Goal: Information Seeking & Learning: Understand process/instructions

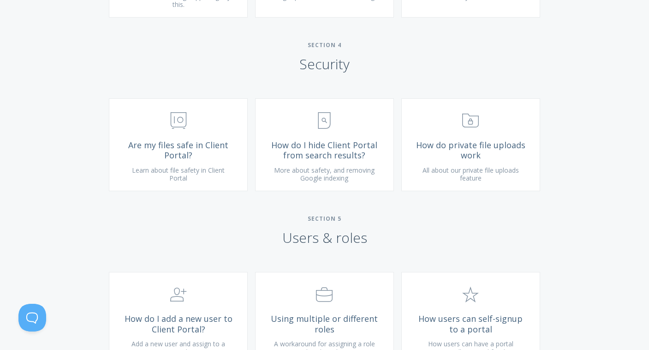
scroll to position [1396, 0]
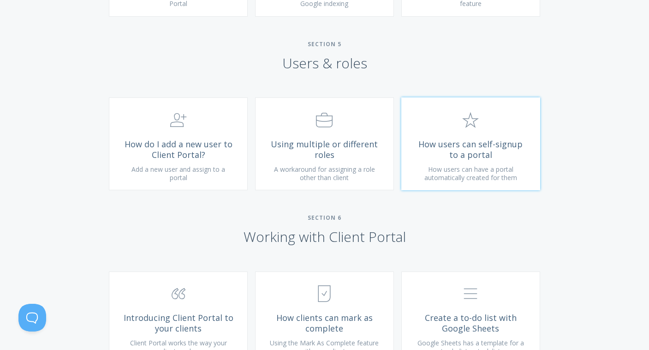
click at [490, 180] on span "How users can have a portal automatically created for them" at bounding box center [471, 173] width 93 height 17
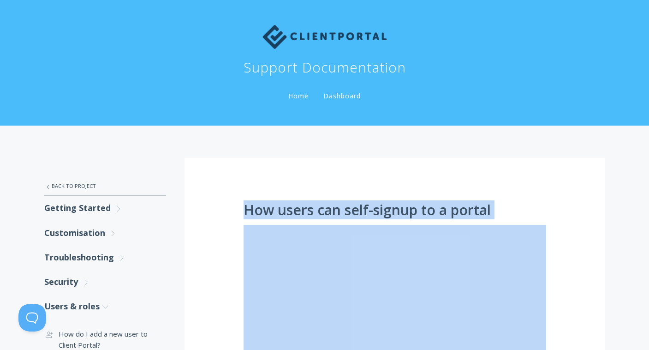
drag, startPoint x: 429, startPoint y: 198, endPoint x: 241, endPoint y: 207, distance: 188.0
copy div "How users can self-signup to a portal To set up the Client Portal self signup f…"
click at [64, 233] on link "Customisation .st0{fill:none;stroke:#000000;stroke-width:2;stroke-miterlimit:10…" at bounding box center [105, 233] width 122 height 24
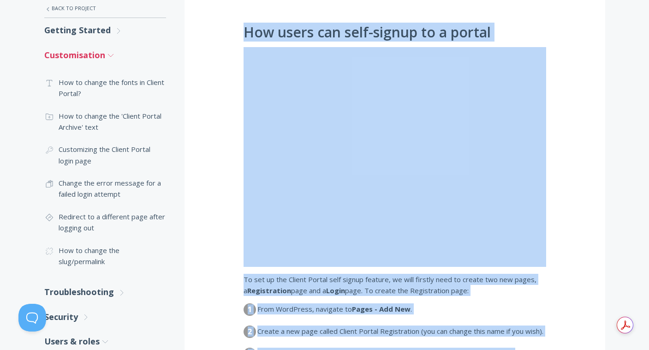
scroll to position [198, 0]
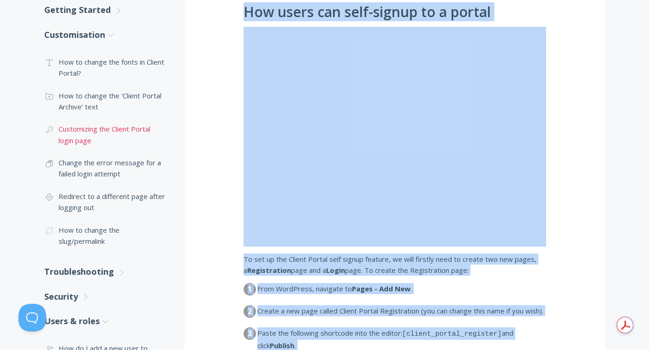
click at [82, 138] on link ".cls-1{fill:none;stroke:#000;stroke-miterlimit:10;stroke-width:2px;} 1. General…" at bounding box center [105, 135] width 122 height 34
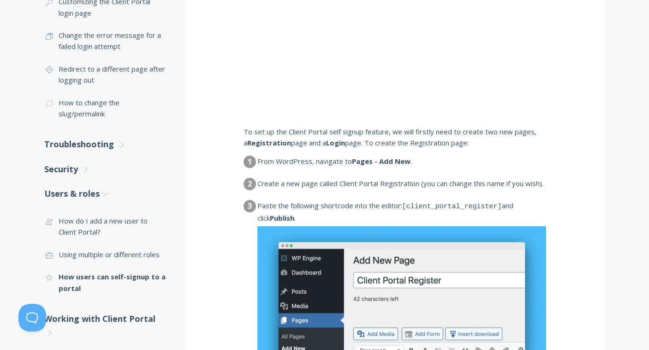
scroll to position [0, 0]
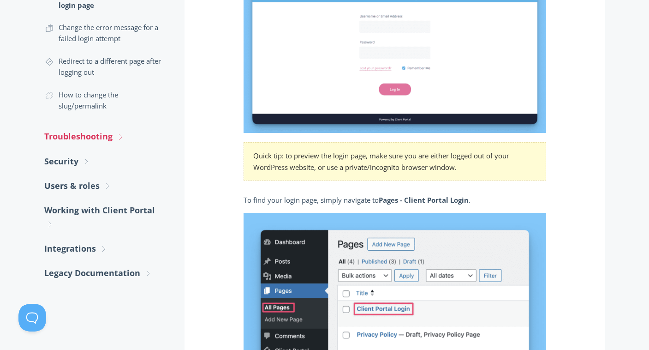
scroll to position [331, 0]
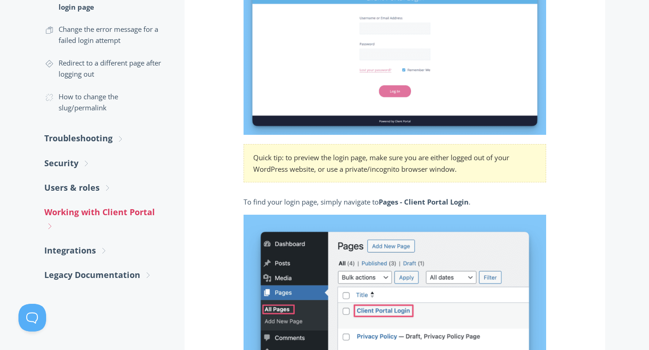
click at [72, 209] on link "Working with Client Portal .st0{fill:none;stroke:#000000;stroke-width:2;stroke-…" at bounding box center [105, 219] width 122 height 38
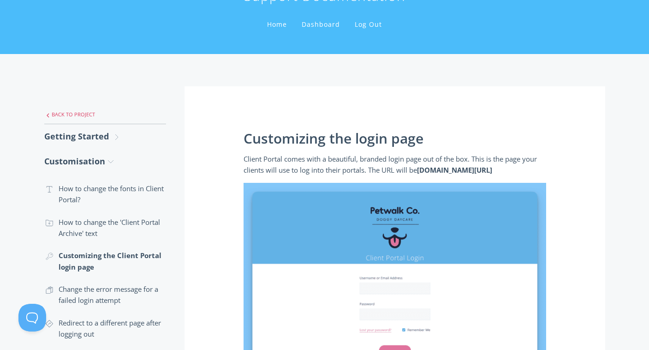
scroll to position [0, 0]
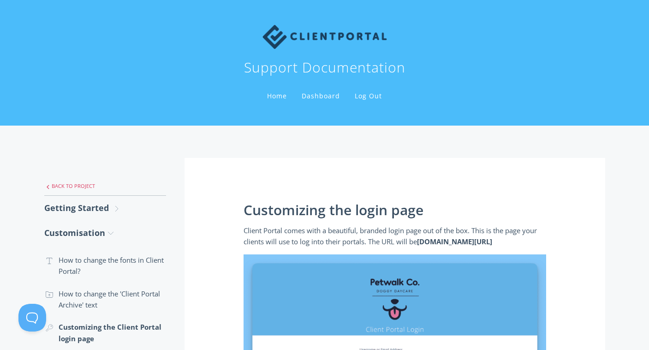
click at [66, 184] on link ".st0{fill:none;stroke:#000000;stroke-width:2;stroke-miterlimit:10;} Untitled-27…" at bounding box center [105, 185] width 122 height 19
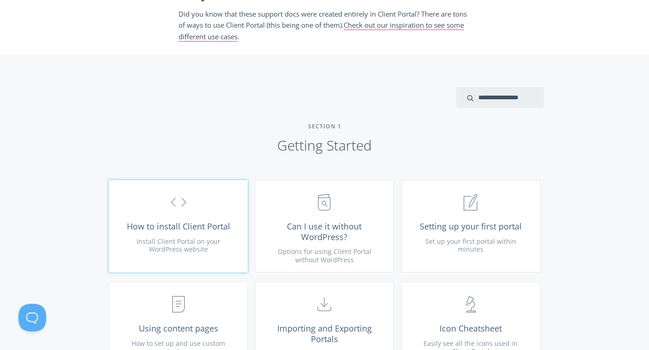
scroll to position [375, 0]
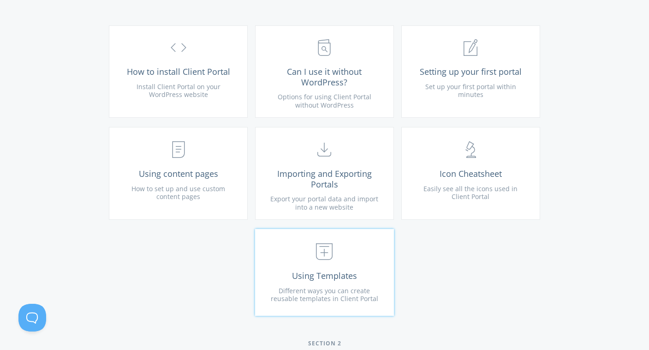
click at [369, 263] on span ".st0{fill:none;stroke:#000000;stroke-width:2;stroke-miterlimit:10;} Untitled-18" at bounding box center [325, 252] width 110 height 28
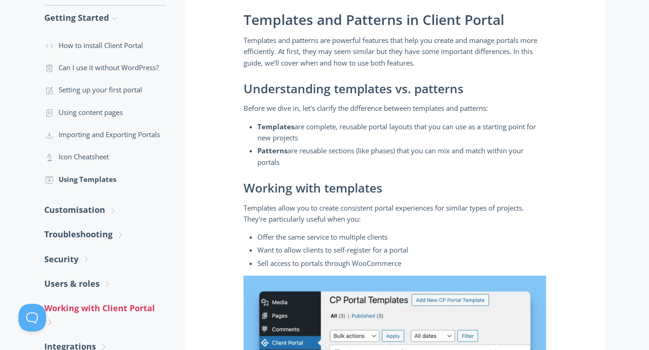
scroll to position [171, 0]
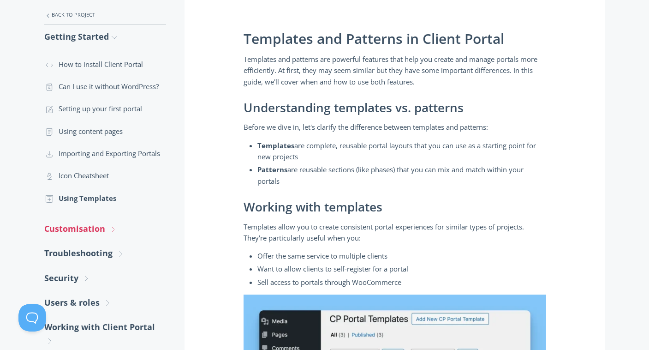
click at [73, 238] on link "Customisation .st0{fill:none;stroke:#000000;stroke-width:2;stroke-miterlimit:10…" at bounding box center [105, 228] width 122 height 24
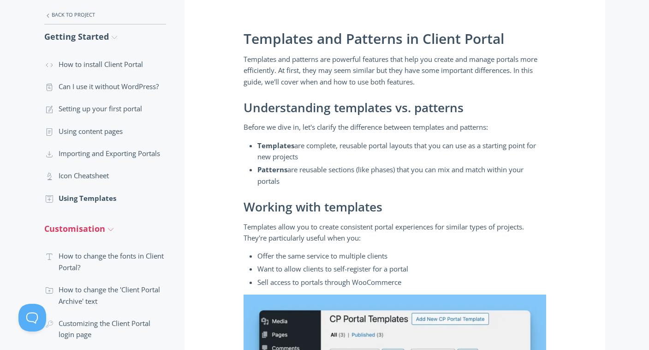
scroll to position [316, 0]
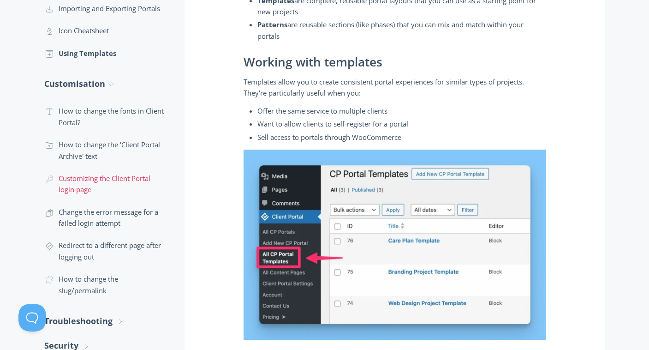
click at [67, 189] on link ".cls-1{fill:none;stroke:#000;stroke-miterlimit:10;stroke-width:2px;} 1. General…" at bounding box center [105, 184] width 122 height 34
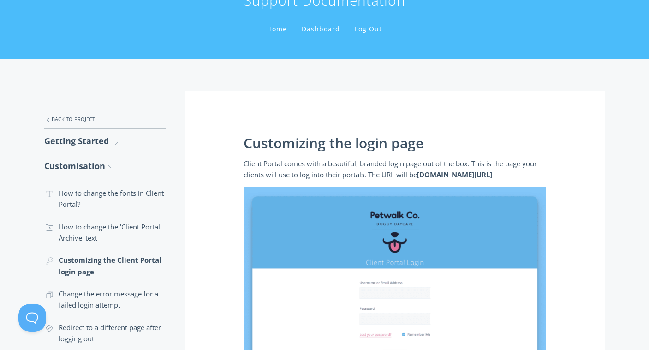
scroll to position [47, 0]
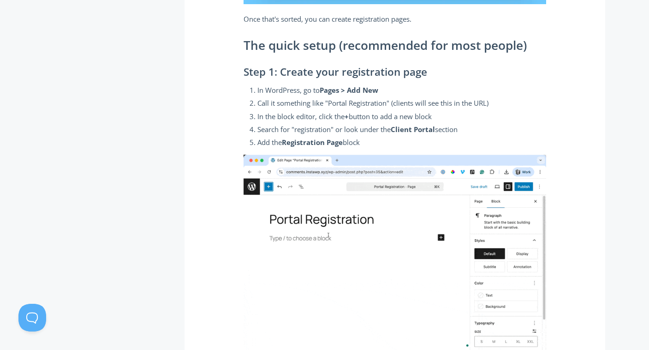
scroll to position [781, 0]
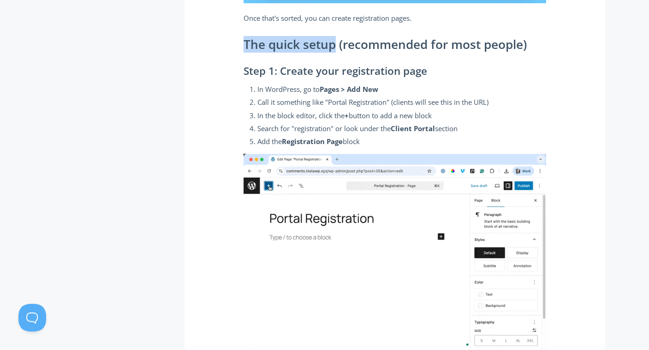
drag, startPoint x: 246, startPoint y: 43, endPoint x: 336, endPoint y: 46, distance: 90.5
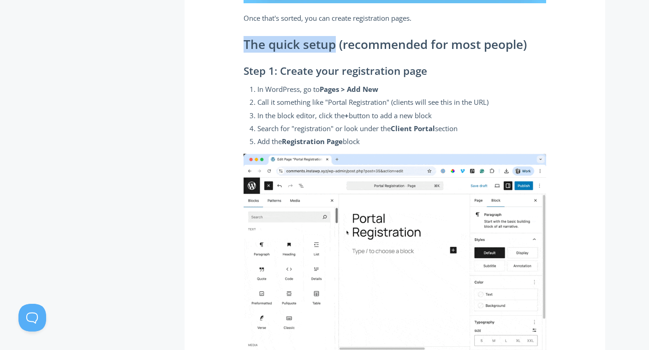
click at [336, 46] on h2 "The quick setup (recommended for most people)" at bounding box center [395, 45] width 303 height 14
copy h2 "The quick setup"
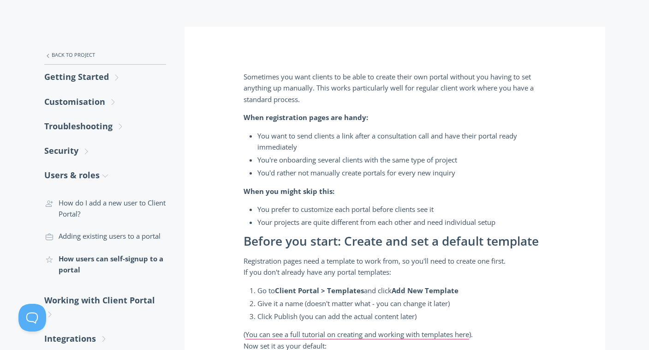
scroll to position [0, 0]
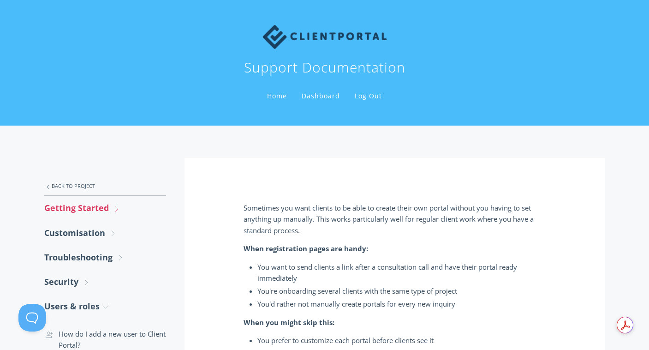
click at [74, 214] on link "Getting Started .st0{fill:none;stroke:#000000;stroke-width:2;stroke-miterlimit:…" at bounding box center [105, 208] width 122 height 24
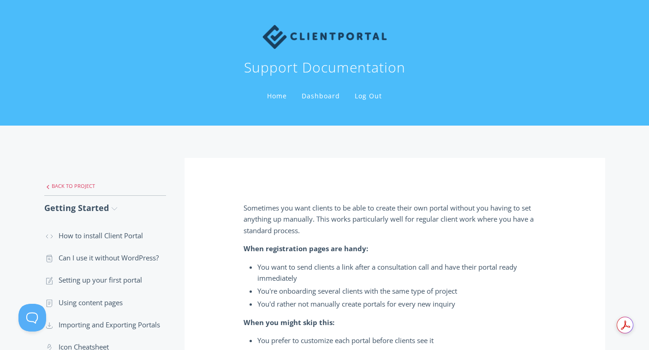
click at [82, 191] on link ".st0{fill:none;stroke:#000000;stroke-width:2;stroke-miterlimit:10;} Untitled-27…" at bounding box center [105, 185] width 122 height 19
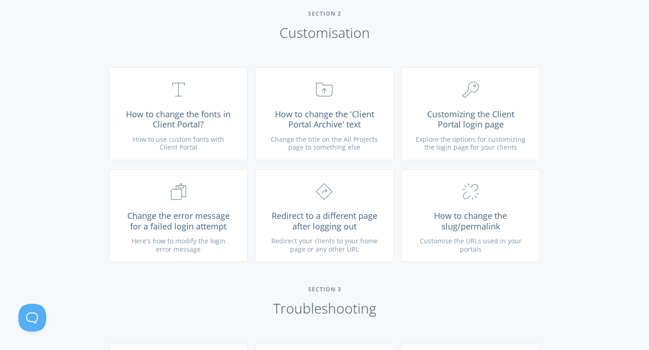
scroll to position [713, 0]
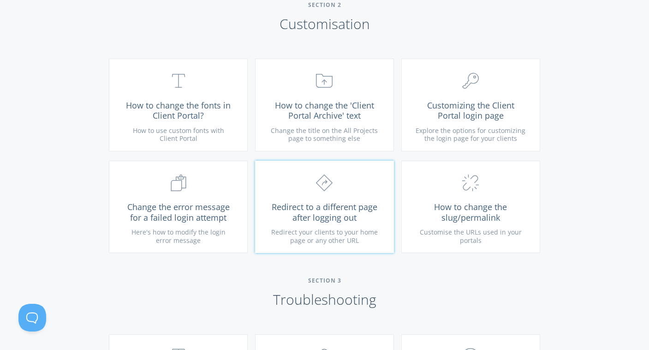
click at [306, 216] on span "Redirect to a different page after logging out" at bounding box center [325, 212] width 110 height 21
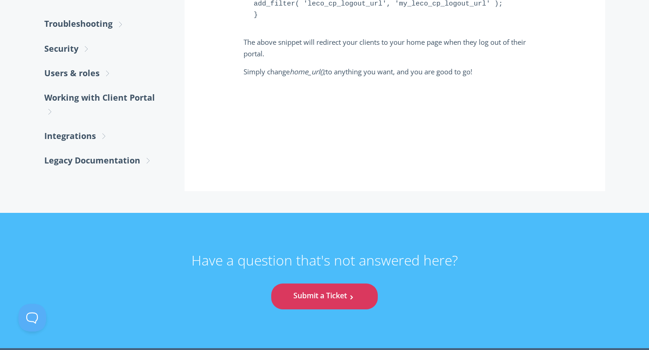
scroll to position [468, 0]
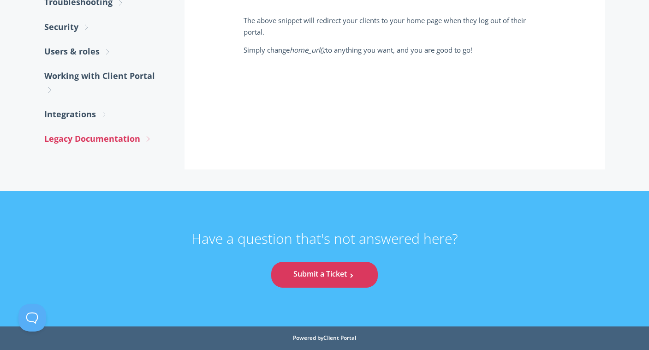
click at [71, 128] on link "Legacy Documentation .st0{fill:none;stroke:#000000;stroke-width:2;stroke-miterl…" at bounding box center [105, 138] width 122 height 24
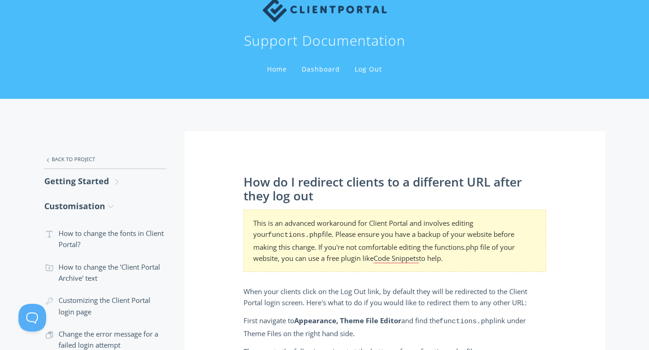
scroll to position [20, 0]
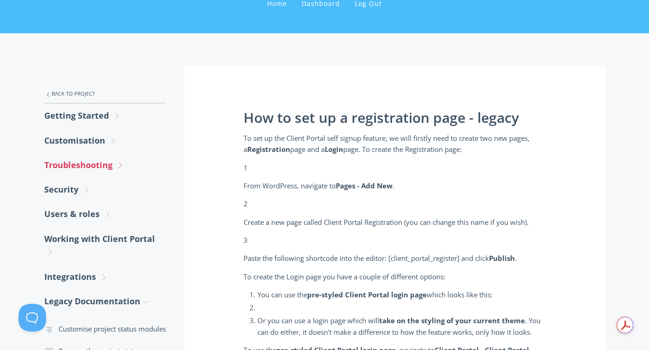
scroll to position [108, 0]
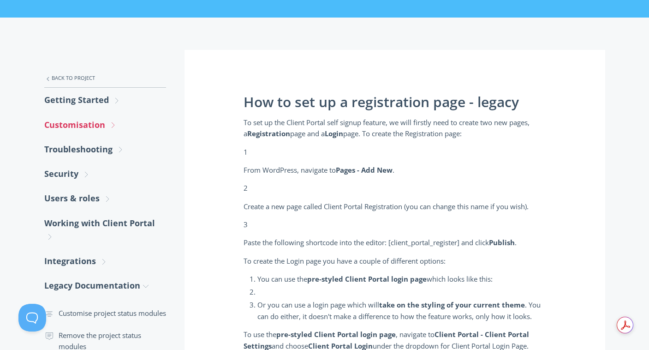
click at [82, 125] on link "Customisation .st0{fill:none;stroke:#000000;stroke-width:2;stroke-miterlimit:10…" at bounding box center [105, 125] width 122 height 24
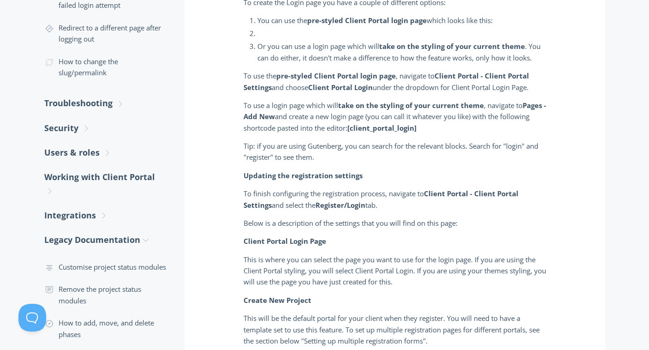
scroll to position [374, 0]
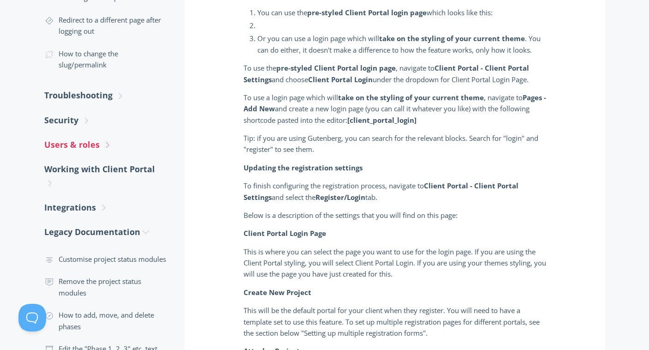
click at [76, 145] on link "Users & roles .st0{fill:none;stroke:#000000;stroke-width:2;stroke-miterlimit:10…" at bounding box center [105, 144] width 122 height 24
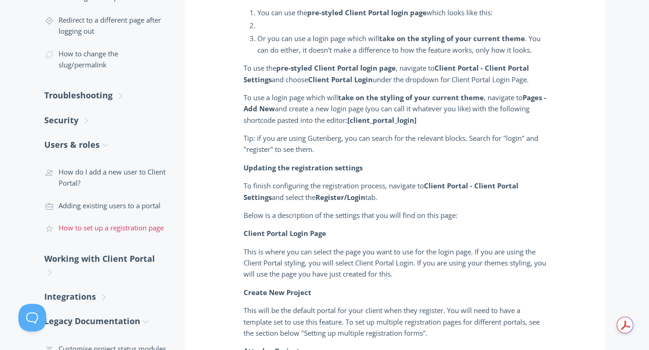
click at [101, 224] on link ".cls-1{fill:none;stroke:#000;stroke-miterlimit:10;stroke-width:2px;} 1. General…" at bounding box center [105, 227] width 122 height 22
